Goal: Find specific page/section: Locate a particular part of the current website

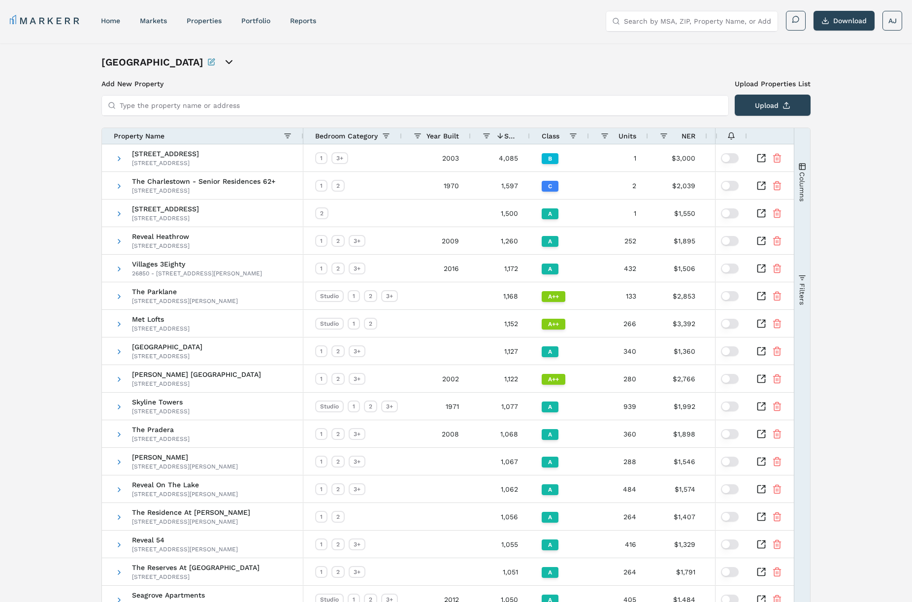
scroll to position [0, 2]
click at [656, 21] on input "Search by MSA, ZIP, Property Name, or Address" at bounding box center [698, 21] width 148 height 20
paste input "[URL][DOMAIN_NAME]"
drag, startPoint x: 667, startPoint y: 20, endPoint x: 559, endPoint y: 12, distance: 107.6
click at [559, 12] on div "MARKERR home markets properties Portfolio reports Search by MSA, ZIP, Property …" at bounding box center [456, 21] width 892 height 20
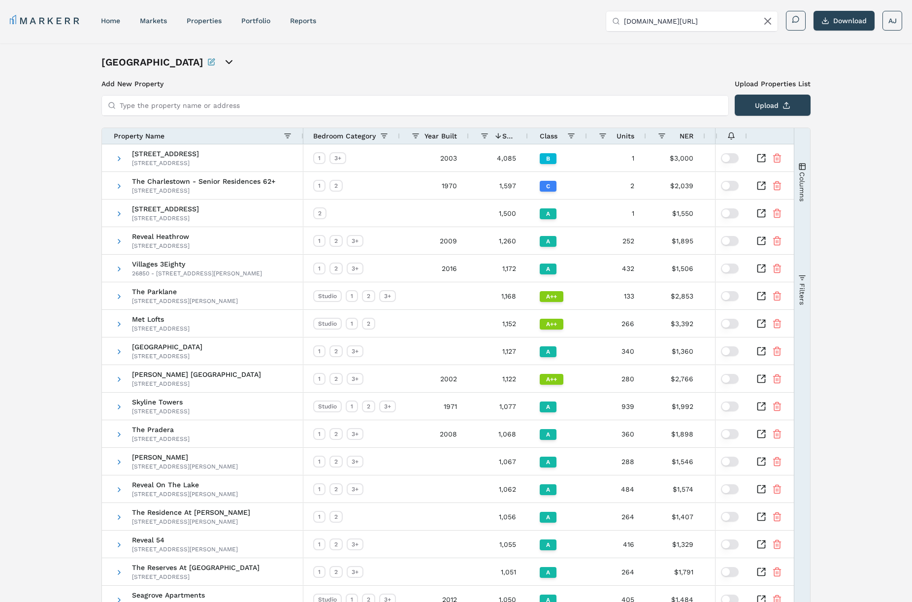
drag, startPoint x: 635, startPoint y: 21, endPoint x: 641, endPoint y: 21, distance: 5.9
click at [635, 21] on input "[DOMAIN_NAME][URL]" at bounding box center [698, 21] width 148 height 20
drag, startPoint x: 669, startPoint y: 20, endPoint x: 793, endPoint y: 31, distance: 124.5
click at [793, 31] on div "Search by MSA, ZIP, Property Name, or Address 101 [DOMAIN_NAME][URL] Download AJ" at bounding box center [754, 21] width 296 height 20
type input "1"
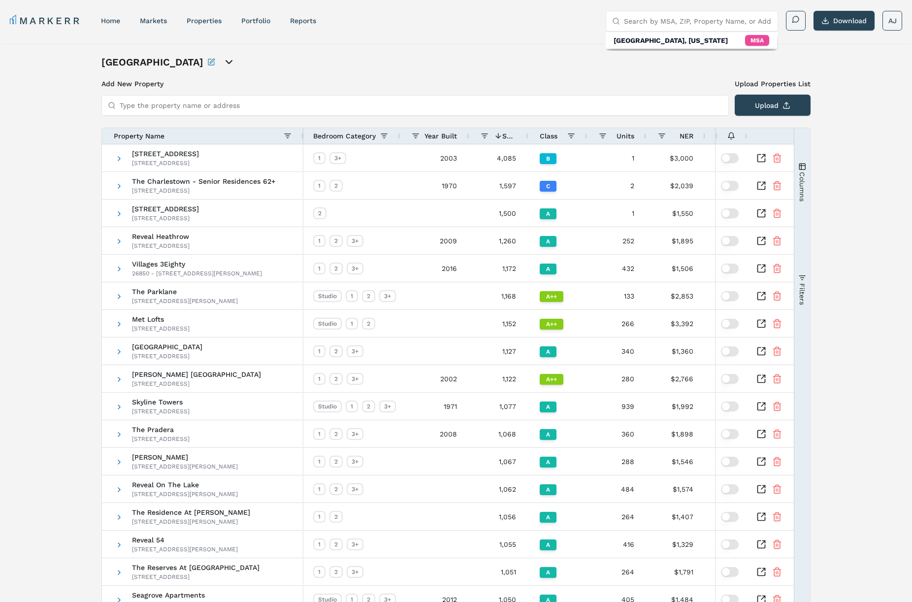
paste input "[URL][DOMAIN_NAME]"
drag, startPoint x: 673, startPoint y: 21, endPoint x: 610, endPoint y: 18, distance: 63.1
click at [610, 18] on div "[URL][DOMAIN_NAME]" at bounding box center [691, 21] width 171 height 20
drag, startPoint x: 656, startPoint y: 20, endPoint x: 674, endPoint y: 22, distance: 18.3
click at [656, 20] on input "[DOMAIN_NAME][URL]" at bounding box center [698, 21] width 148 height 20
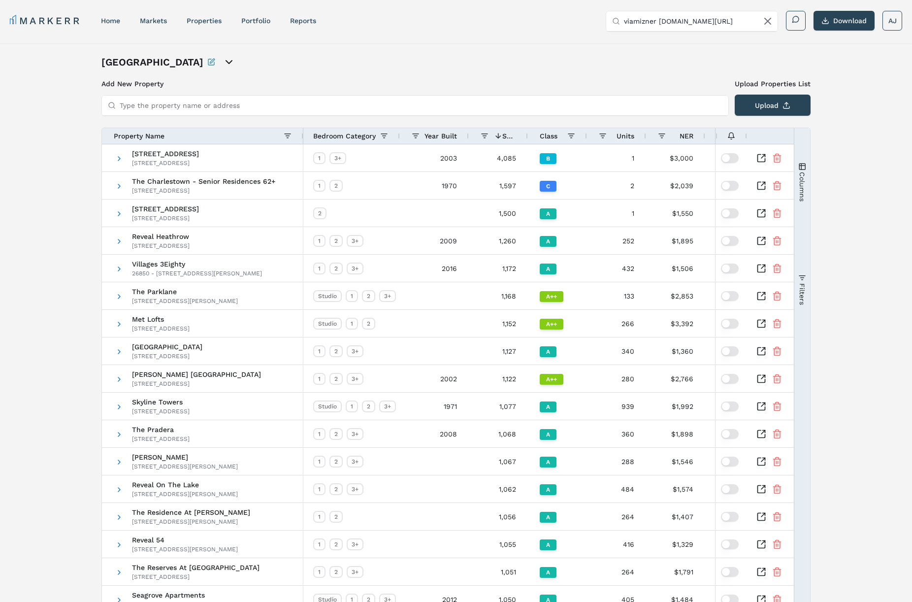
click at [672, 20] on input "viamizner [DOMAIN_NAME][URL]" at bounding box center [698, 21] width 148 height 20
drag, startPoint x: 658, startPoint y: 21, endPoint x: 761, endPoint y: 27, distance: 103.6
click at [761, 27] on input "viamizner [DOMAIN_NAME][URL]" at bounding box center [698, 21] width 148 height 20
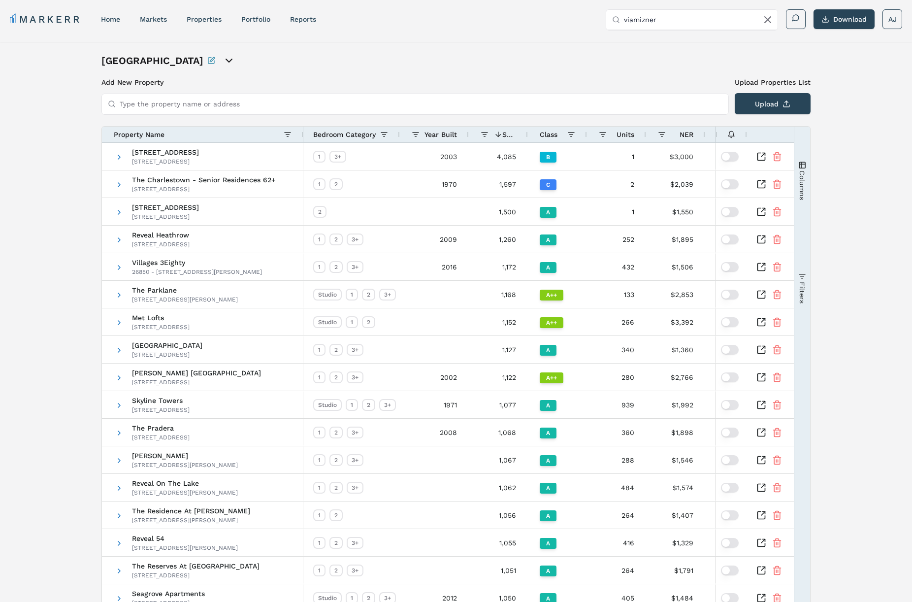
click at [649, 17] on input "viamizner" at bounding box center [698, 20] width 148 height 20
drag, startPoint x: 651, startPoint y: 21, endPoint x: 707, endPoint y: 22, distance: 56.1
click at [707, 22] on input "101 via [PERSON_NAME]" at bounding box center [698, 19] width 148 height 20
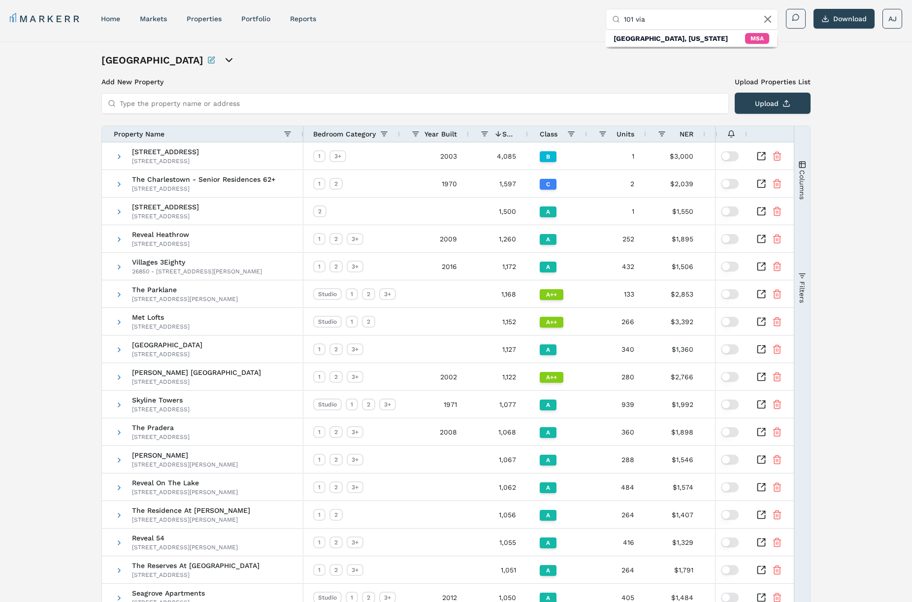
click at [661, 20] on input "101 via" at bounding box center [698, 19] width 148 height 20
paste input "East Camino Real"
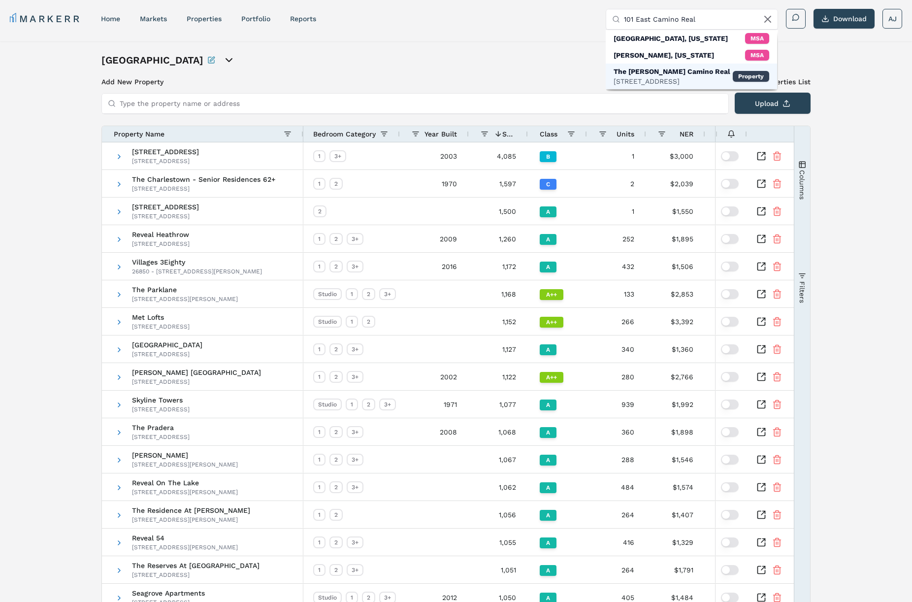
click at [677, 81] on div "[STREET_ADDRESS]" at bounding box center [671, 81] width 117 height 10
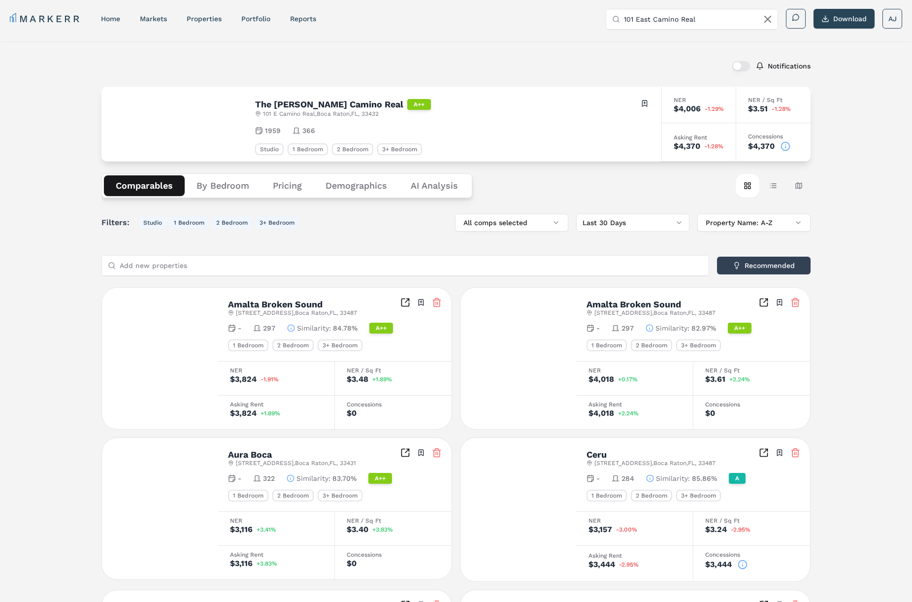
click at [321, 111] on span "[STREET_ADDRESS]" at bounding box center [321, 114] width 116 height 8
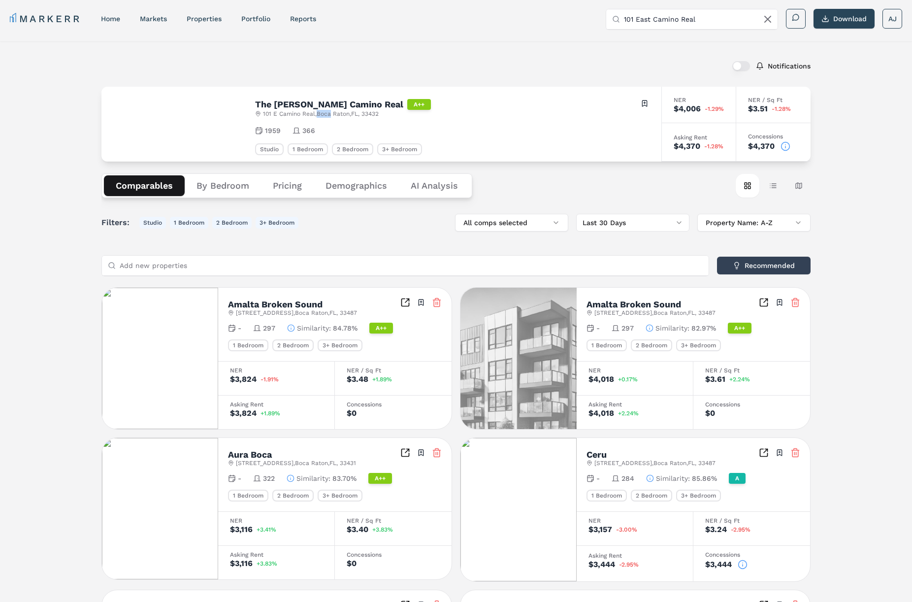
click at [321, 111] on span "[STREET_ADDRESS]" at bounding box center [321, 114] width 116 height 8
click at [784, 145] on icon at bounding box center [785, 146] width 10 height 10
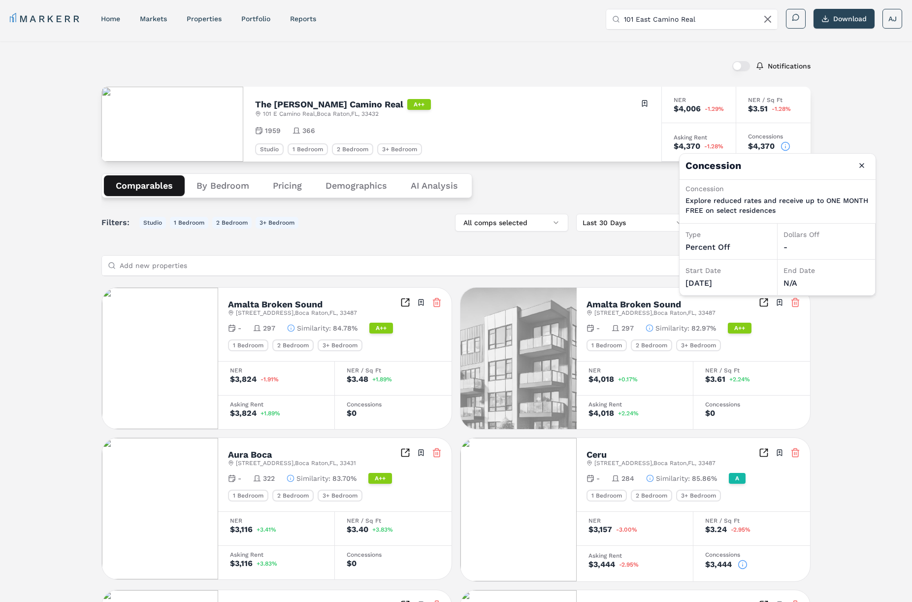
click at [287, 102] on h2 "The [PERSON_NAME] Camino Real" at bounding box center [329, 104] width 148 height 9
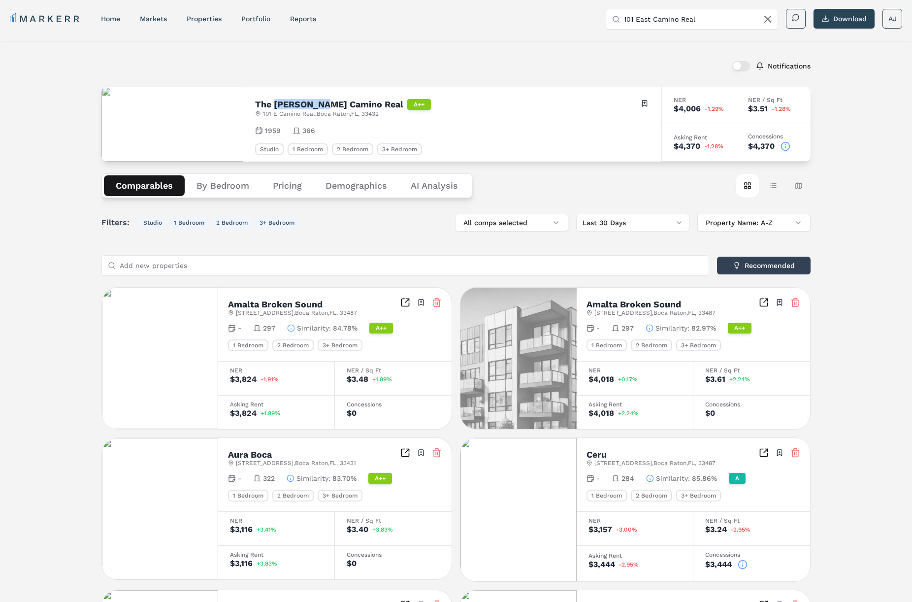
click at [287, 102] on h2 "The [PERSON_NAME] Camino Real" at bounding box center [329, 104] width 148 height 9
copy h2 "The [PERSON_NAME] Camino Real"
click at [642, 19] on input "101 East Camino Real" at bounding box center [698, 19] width 148 height 20
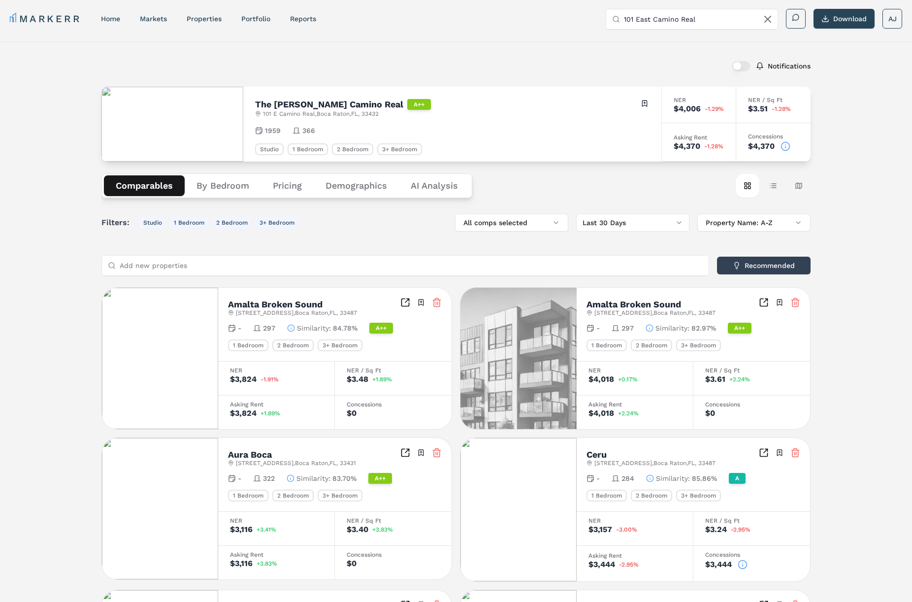
click at [642, 19] on input "101 East Camino Real" at bounding box center [698, 19] width 148 height 20
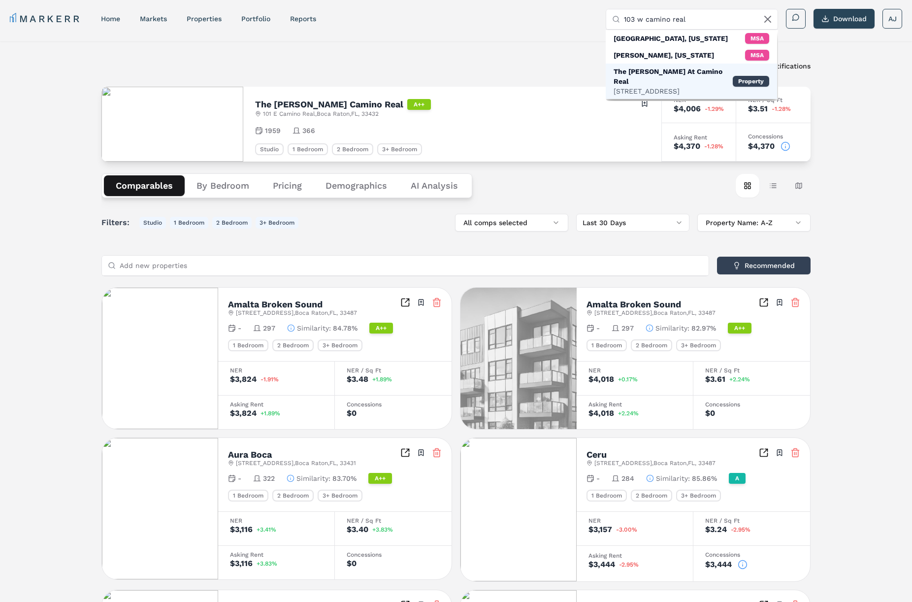
type input "103 w camino real"
click at [664, 74] on div "The [PERSON_NAME] At Camino Real" at bounding box center [672, 76] width 119 height 20
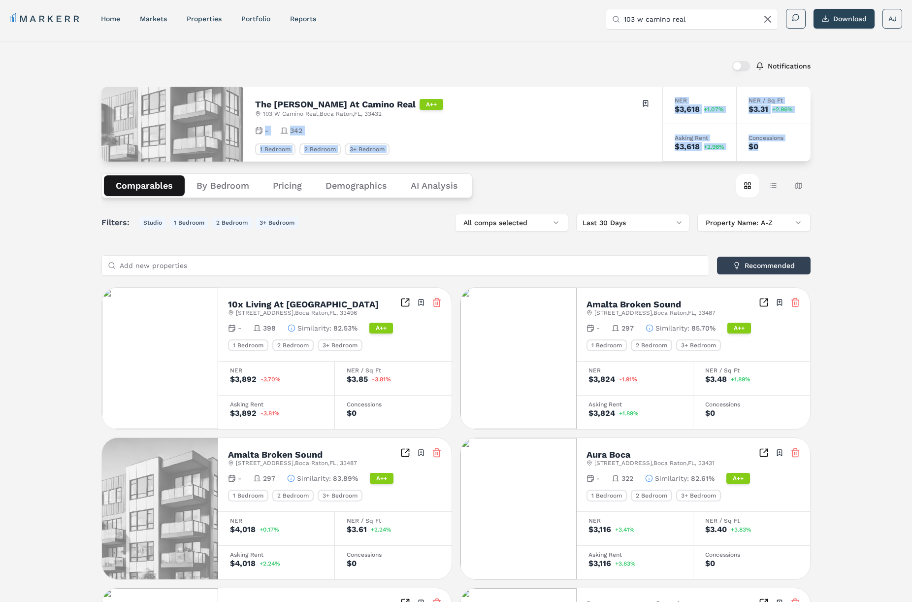
drag, startPoint x: 766, startPoint y: 145, endPoint x: 495, endPoint y: 113, distance: 272.7
click at [392, 110] on div "The [PERSON_NAME] At Camino Real A++ [STREET_ADDRESS] Toggle portfolio menu - 3…" at bounding box center [455, 124] width 709 height 75
click at [524, 116] on div "The [PERSON_NAME] At Camino Real A++ [STREET_ADDRESS] Toggle portfolio menu" at bounding box center [452, 107] width 395 height 19
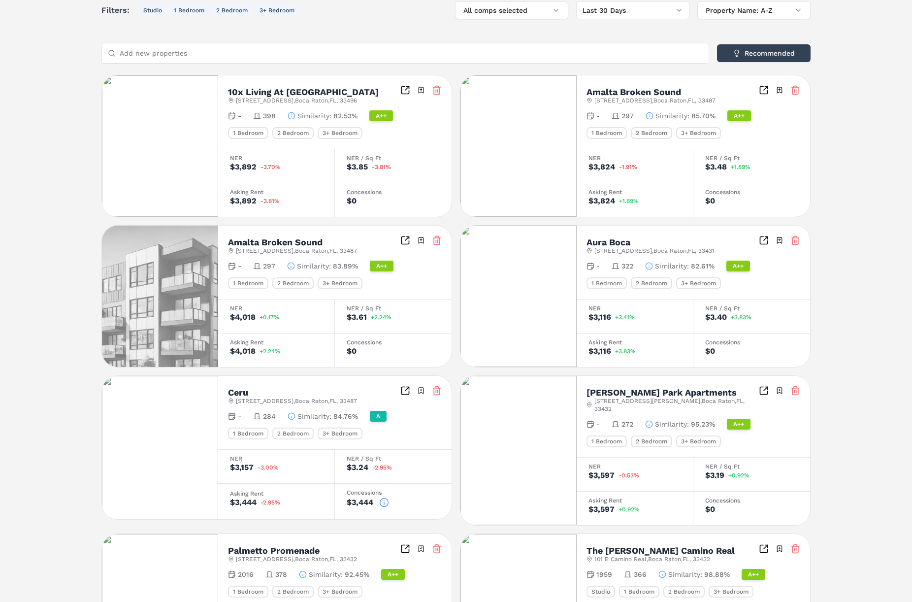
scroll to position [216, 0]
